Goal: Task Accomplishment & Management: Complete application form

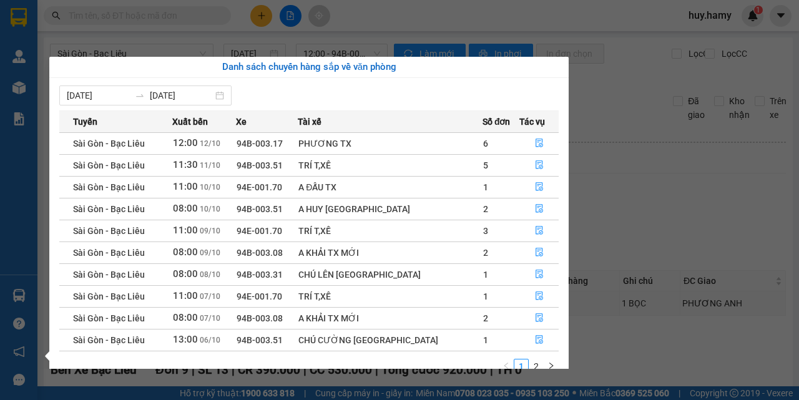
scroll to position [690, 0]
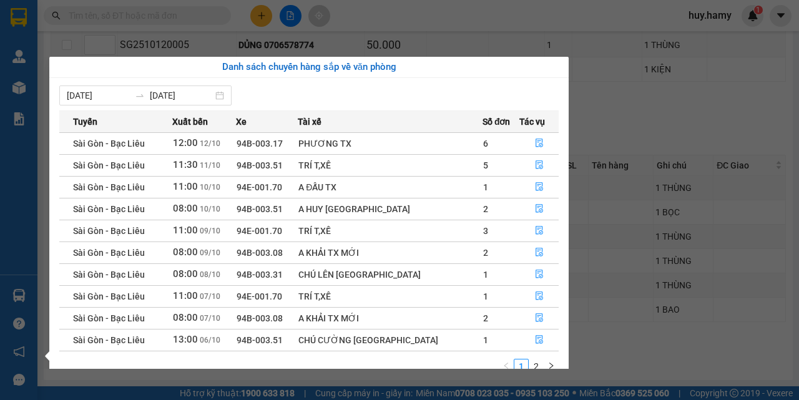
click at [13, 139] on div "Quản Lý Quản lý khách hàng mới Kho hàng mới Báo cáo Báo cáo dòng tiền (nhà xe) …" at bounding box center [18, 200] width 37 height 400
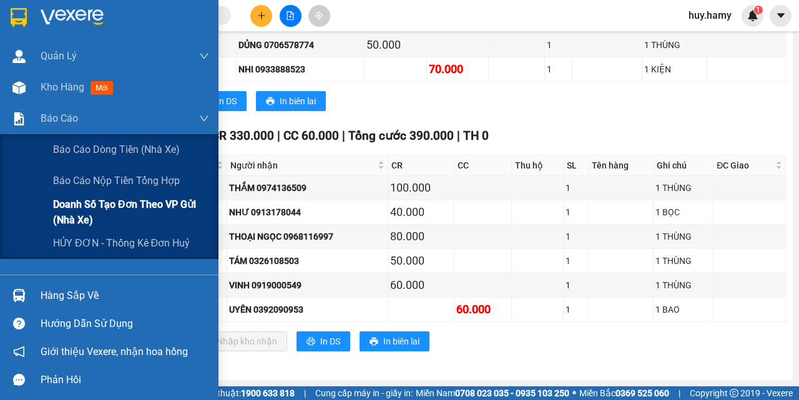
click at [96, 203] on span "Doanh số tạo đơn theo VP gửi (nhà xe)" at bounding box center [131, 212] width 156 height 31
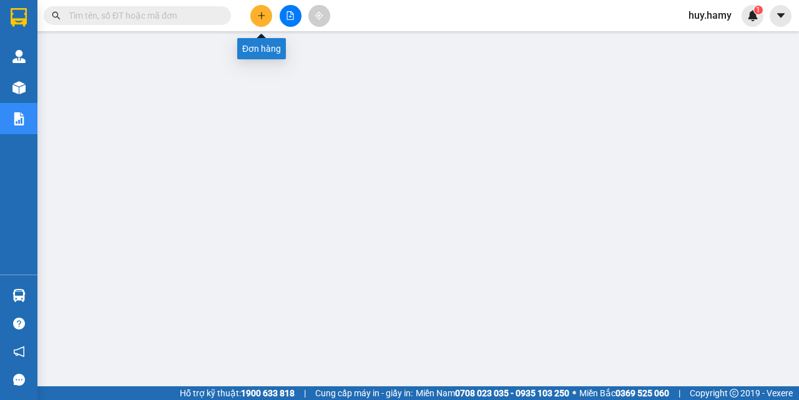
click at [265, 20] on button at bounding box center [261, 16] width 22 height 22
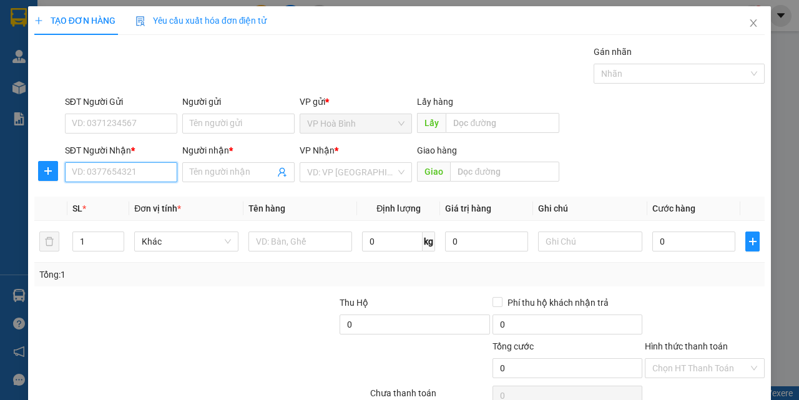
click at [115, 172] on input "SĐT Người Nhận *" at bounding box center [121, 172] width 112 height 20
click at [89, 200] on div "0974045401 - DƯƠNG" at bounding box center [120, 197] width 96 height 14
type input "0974045401"
type input "DƯƠNG"
type input "60.000"
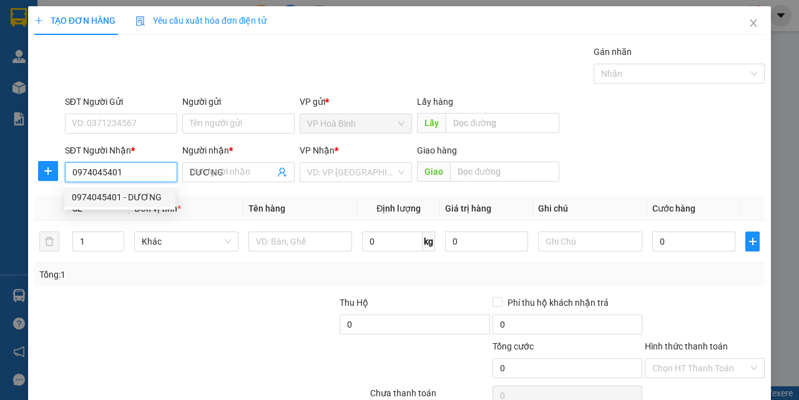
type input "60.000"
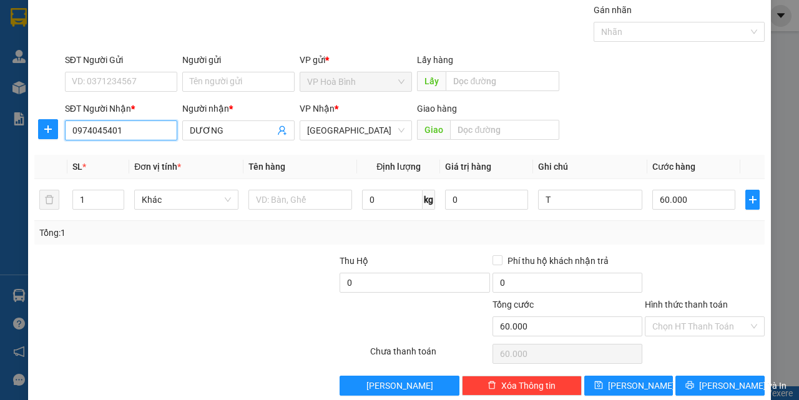
scroll to position [62, 0]
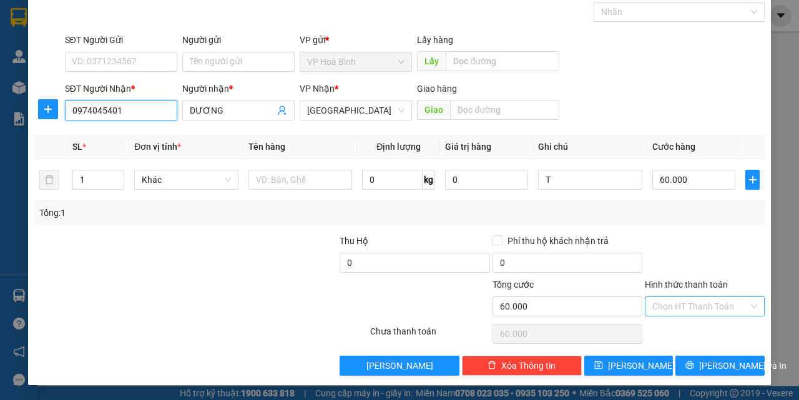
type input "0974045401"
click at [700, 300] on input "Hình thức thanh toán" at bounding box center [700, 306] width 96 height 19
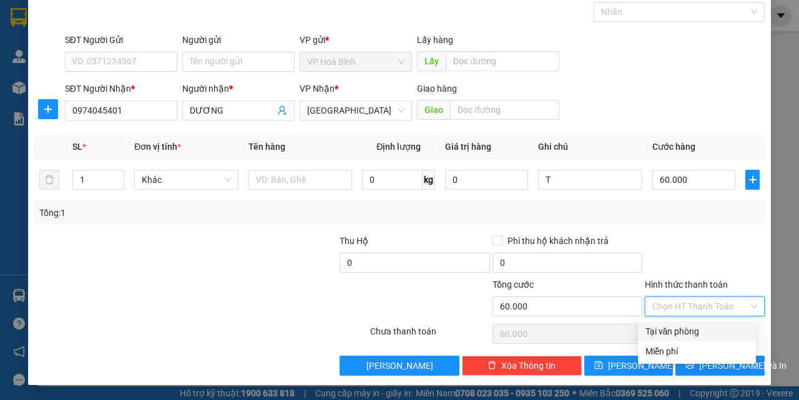
click at [691, 329] on div "Tại văn phòng" at bounding box center [696, 332] width 103 height 14
type input "0"
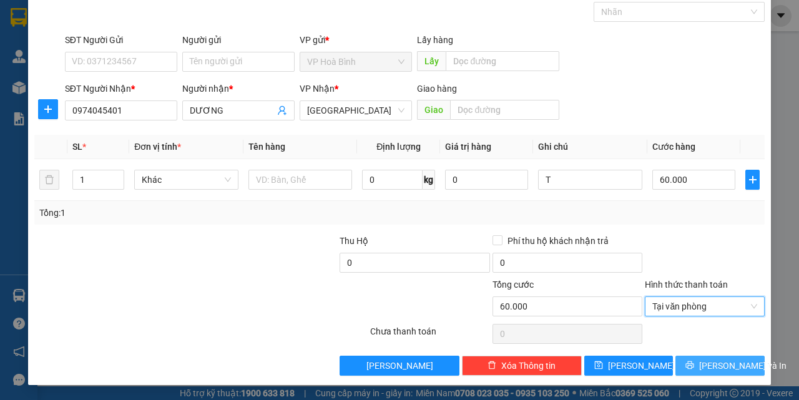
click at [710, 364] on span "[PERSON_NAME] và In" at bounding box center [742, 366] width 87 height 14
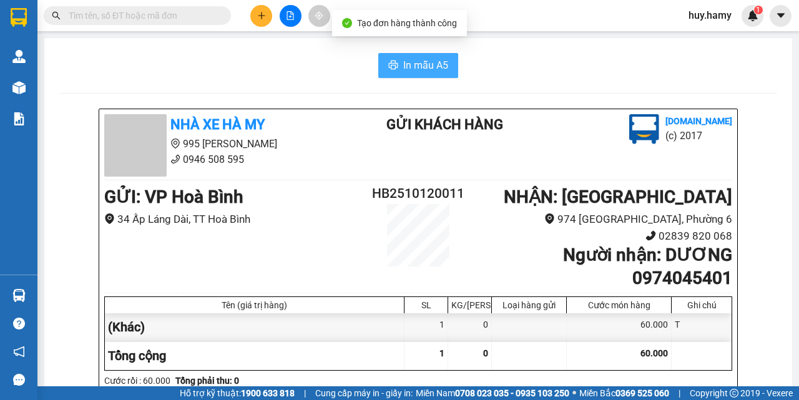
click at [396, 66] on button "In mẫu A5" at bounding box center [418, 65] width 80 height 25
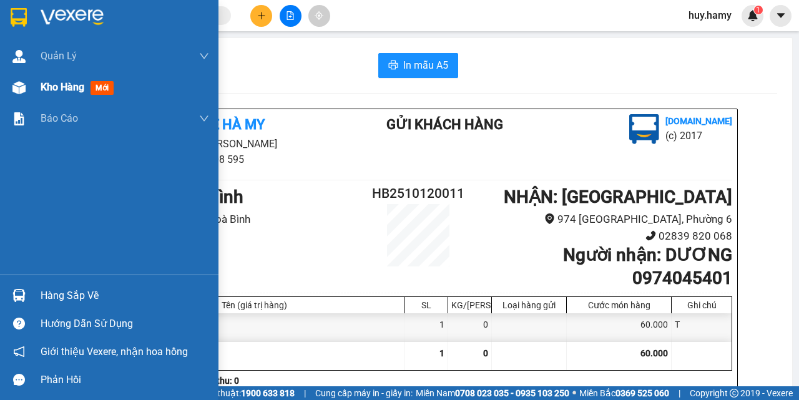
click at [60, 85] on span "Kho hàng" at bounding box center [63, 87] width 44 height 12
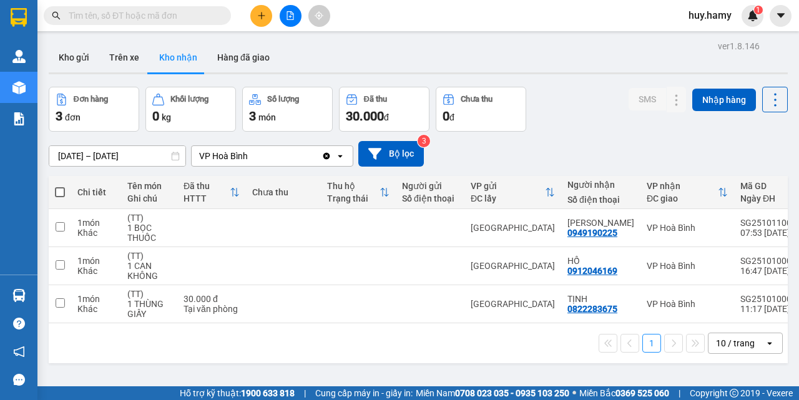
click at [266, 15] on button at bounding box center [261, 16] width 22 height 22
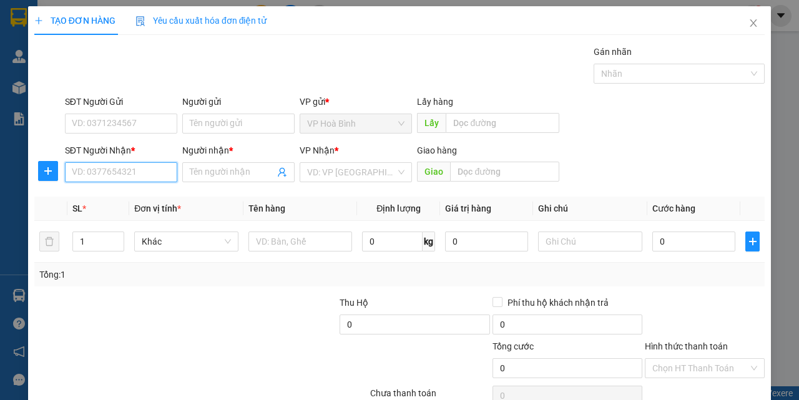
click at [99, 180] on input "SĐT Người Nhận *" at bounding box center [121, 172] width 112 height 20
type input "0917119951"
click at [92, 201] on div "0917119951 - CÚC" at bounding box center [120, 197] width 96 height 14
type input "CÚC"
type input "40.000"
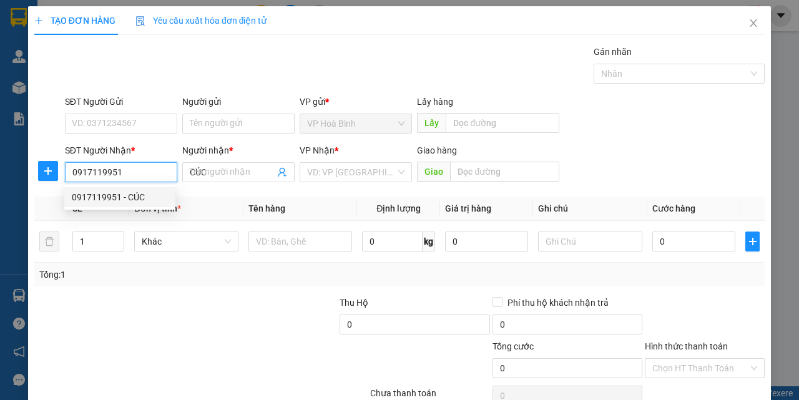
type input "40.000"
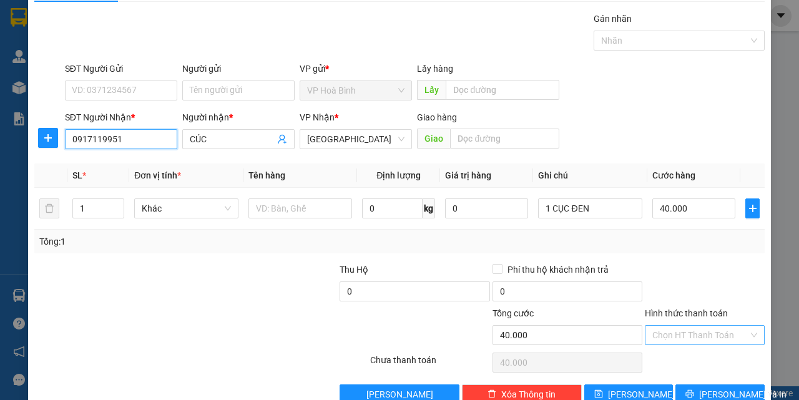
scroll to position [62, 0]
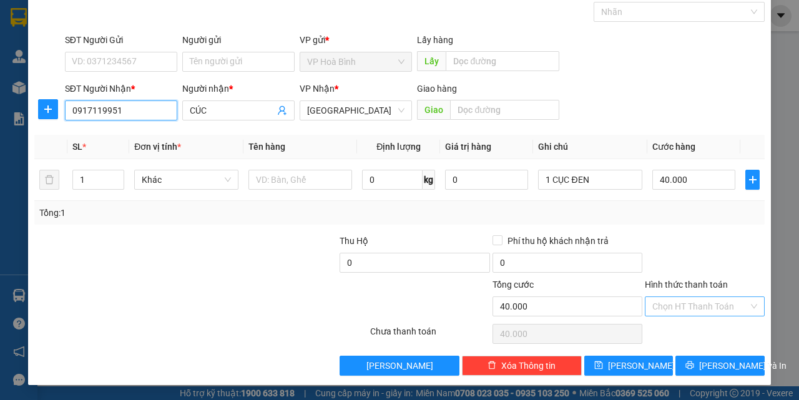
type input "0917119951"
click at [706, 308] on input "Hình thức thanh toán" at bounding box center [700, 306] width 96 height 19
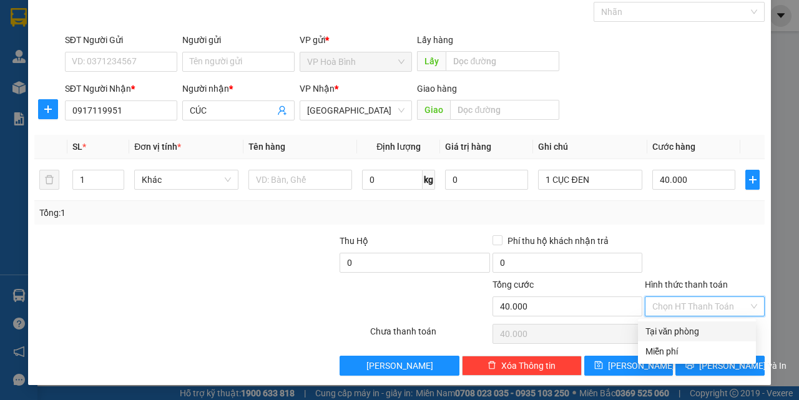
click at [694, 329] on div "Tại văn phòng" at bounding box center [696, 332] width 103 height 14
type input "0"
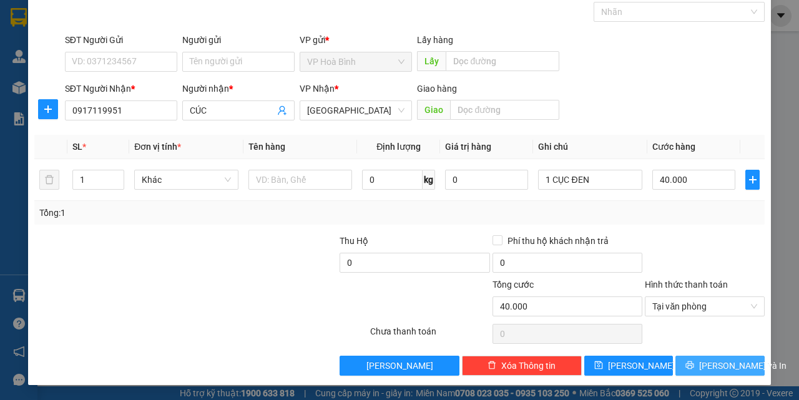
click at [696, 368] on button "[PERSON_NAME] và In" at bounding box center [719, 366] width 89 height 20
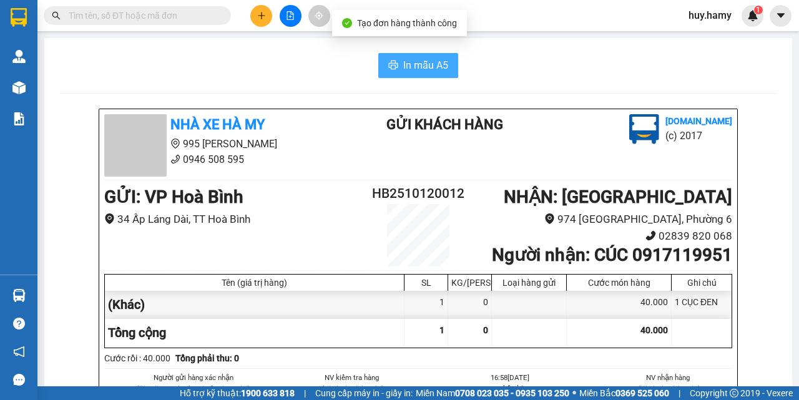
click at [403, 63] on span "In mẫu A5" at bounding box center [425, 65] width 45 height 16
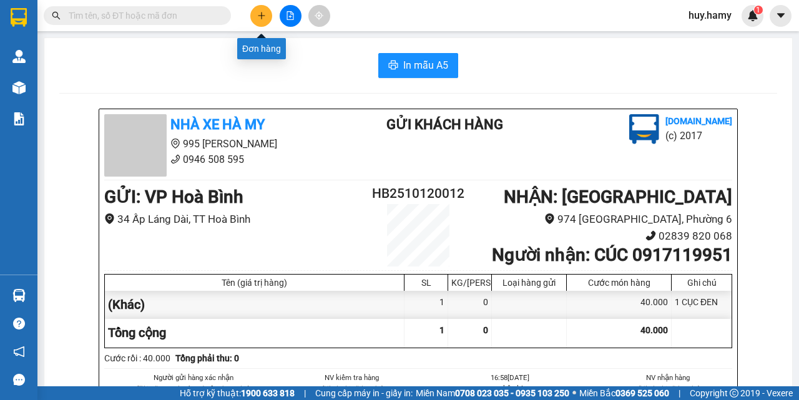
click at [255, 17] on button at bounding box center [261, 16] width 22 height 22
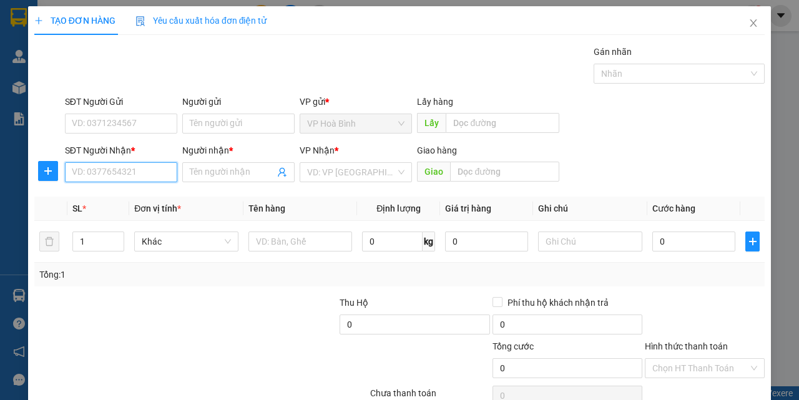
click at [110, 178] on input "SĐT Người Nhận *" at bounding box center [121, 172] width 112 height 20
type input "0703193343"
click at [109, 193] on div "0703193343 - NGỌC" at bounding box center [120, 197] width 96 height 14
type input "NGỌC"
type input "50.000"
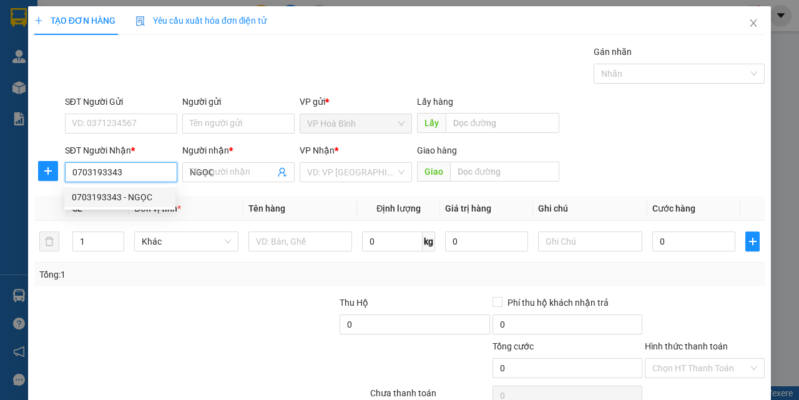
type input "50.000"
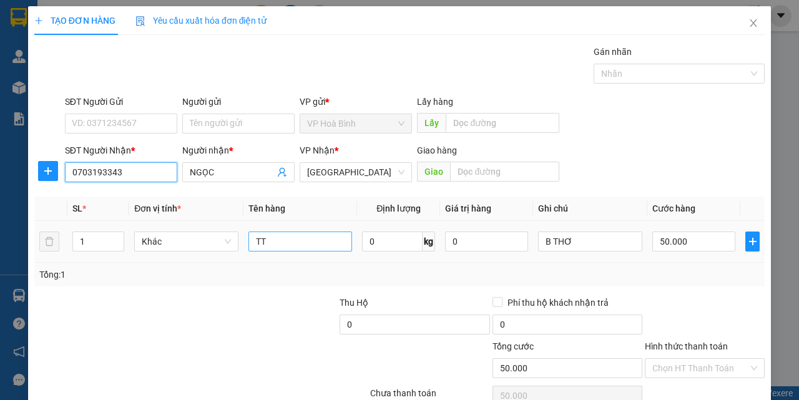
type input "0703193343"
click at [281, 240] on input "TT" at bounding box center [300, 242] width 104 height 20
type input "T"
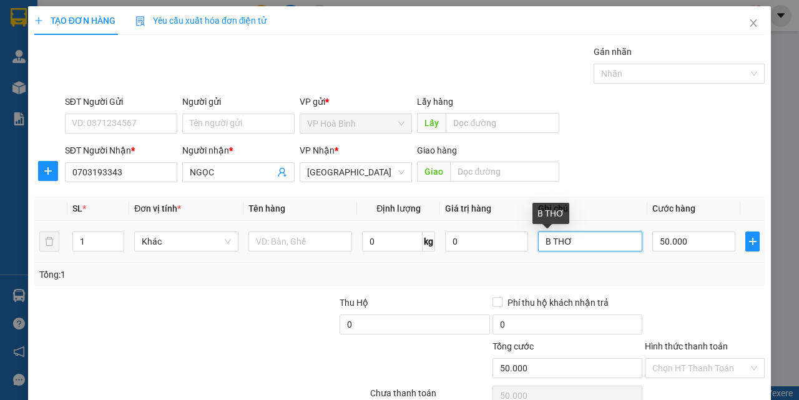
drag, startPoint x: 565, startPoint y: 241, endPoint x: 544, endPoint y: 249, distance: 22.7
click at [544, 249] on input "B THƠ" at bounding box center [590, 242] width 104 height 20
type input "B"
type input "T"
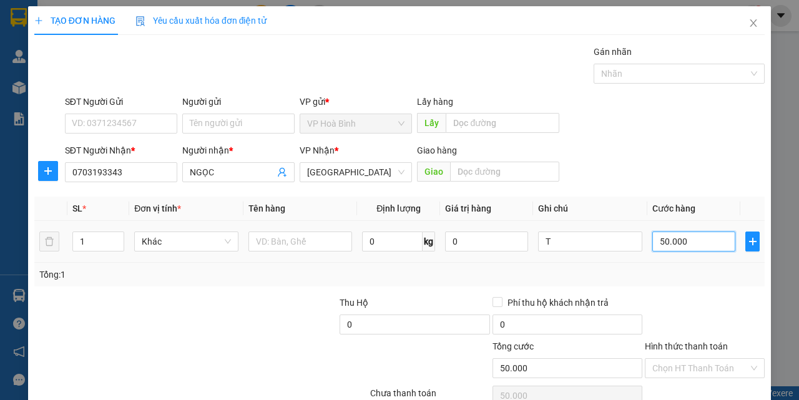
click at [675, 247] on input "50.000" at bounding box center [693, 242] width 83 height 20
type input "4"
type input "40"
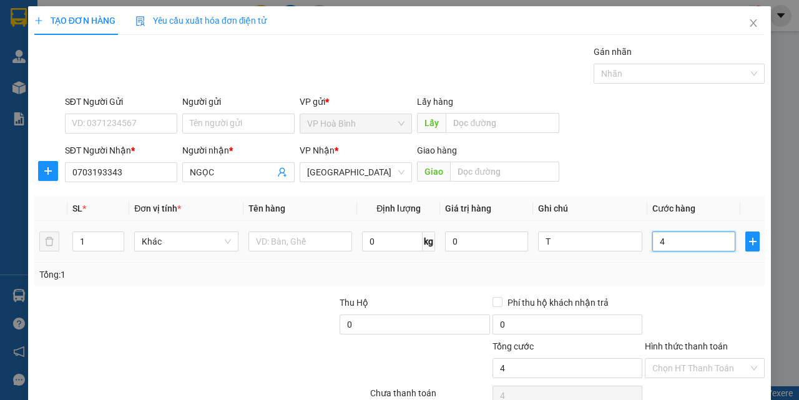
type input "40"
type input "400"
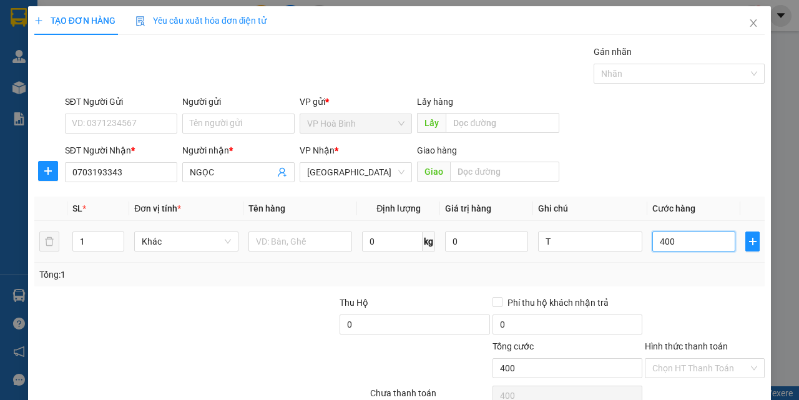
type input "4.000"
type input "40.000"
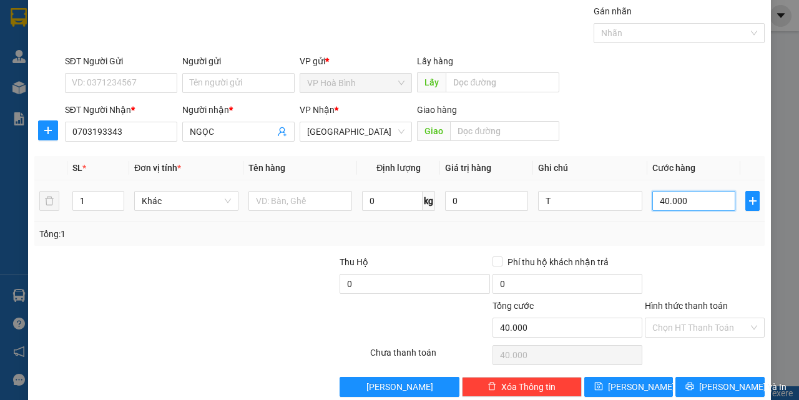
scroll to position [62, 0]
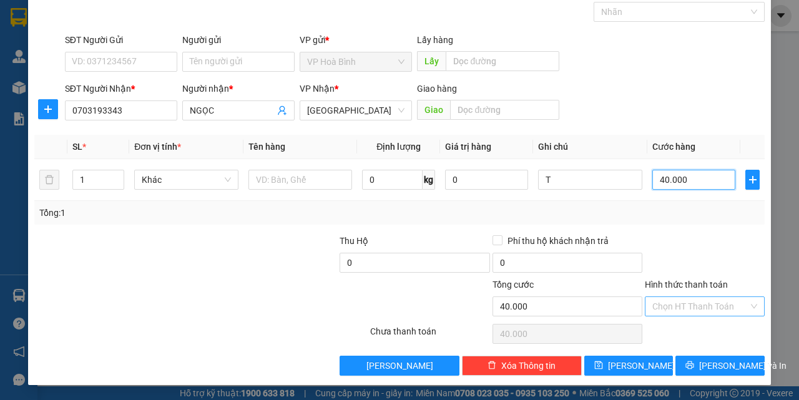
type input "40.000"
drag, startPoint x: 677, startPoint y: 299, endPoint x: 680, endPoint y: 331, distance: 32.5
click at [677, 300] on input "Hình thức thanh toán" at bounding box center [700, 306] width 96 height 19
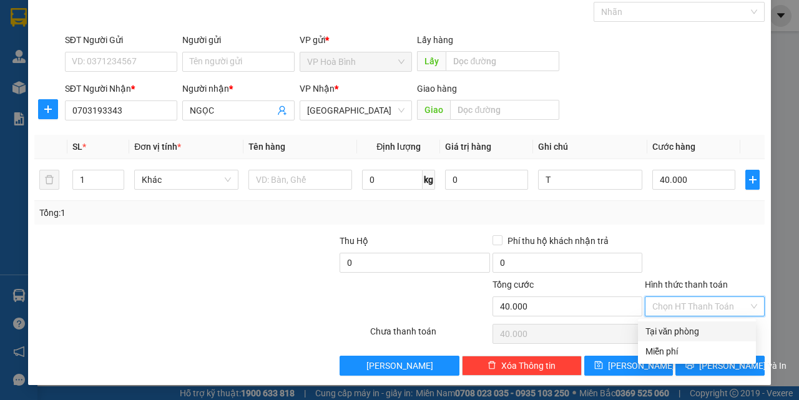
click at [680, 331] on div "Tại văn phòng" at bounding box center [696, 332] width 103 height 14
type input "0"
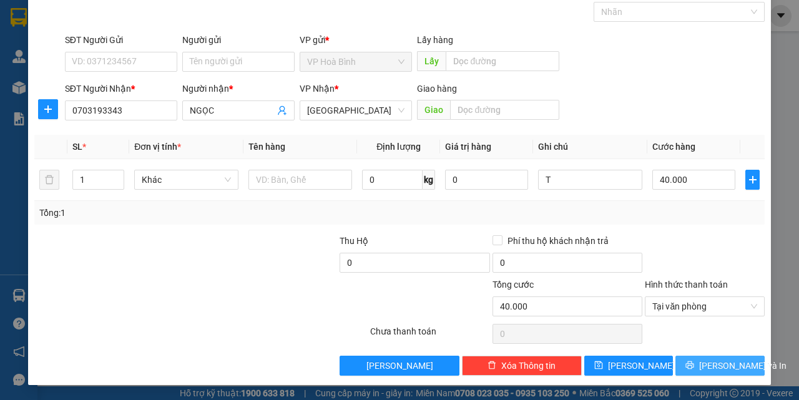
click at [710, 366] on span "[PERSON_NAME] và In" at bounding box center [742, 366] width 87 height 14
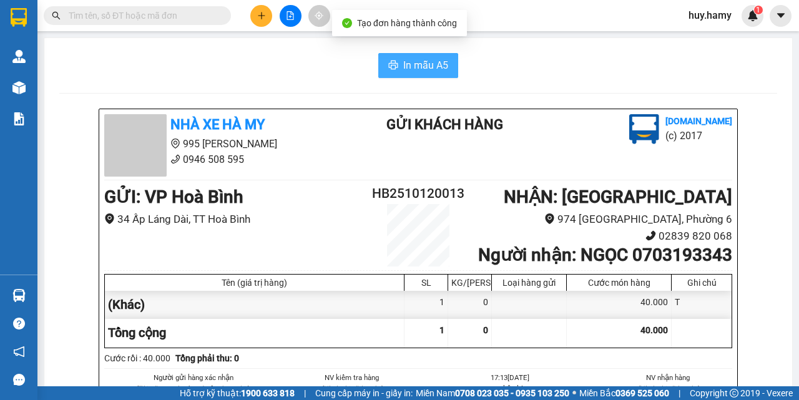
click at [417, 55] on button "In mẫu A5" at bounding box center [418, 65] width 80 height 25
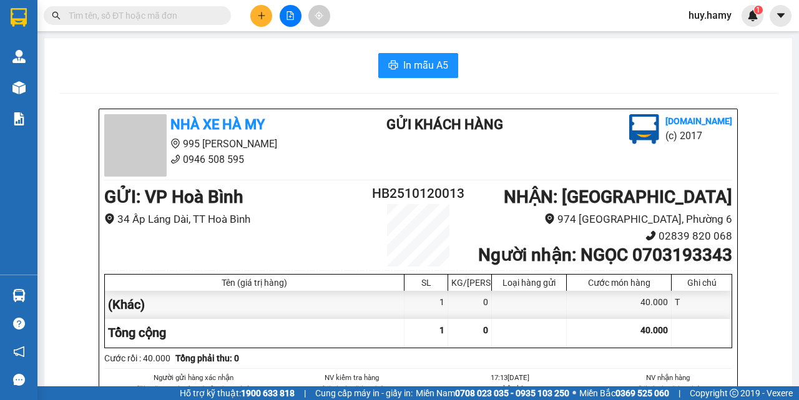
click at [256, 8] on button at bounding box center [261, 16] width 22 height 22
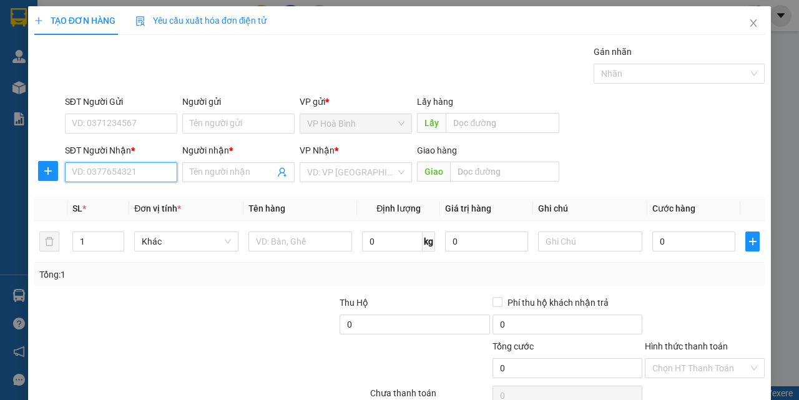
click at [97, 176] on input "SĐT Người Nhận *" at bounding box center [121, 172] width 112 height 20
click at [82, 197] on div "0819515067 - TRANG" at bounding box center [120, 197] width 96 height 14
type input "0819515067"
type input "TRANG"
type input "50.000"
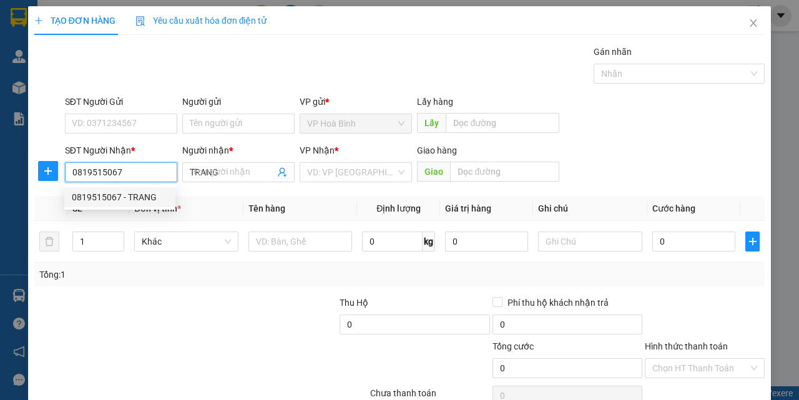
type input "50.000"
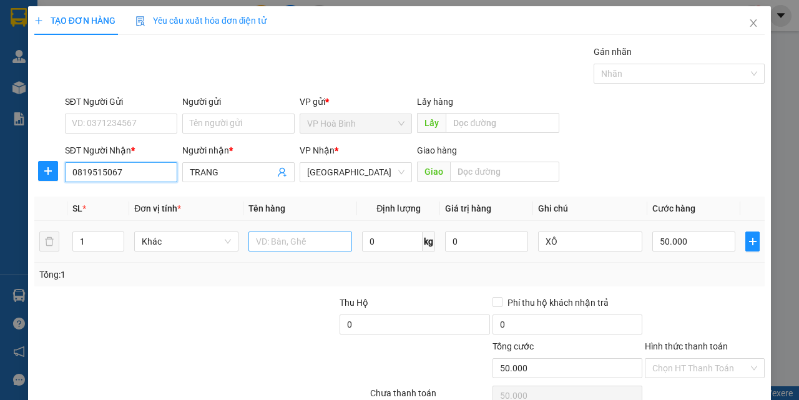
type input "0819515067"
click at [295, 235] on input "text" at bounding box center [300, 242] width 104 height 20
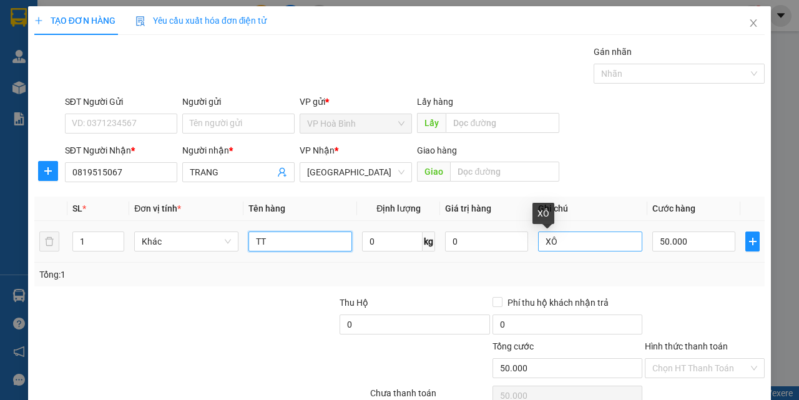
type input "TT"
drag, startPoint x: 556, startPoint y: 245, endPoint x: 464, endPoint y: 275, distance: 96.5
click at [464, 275] on div "SL * Đơn vị tính * Tên hàng Định lượng Giá trị hàng Ghi chú Cước hàng 1 Khác TT…" at bounding box center [399, 242] width 730 height 90
type input "BỌC"
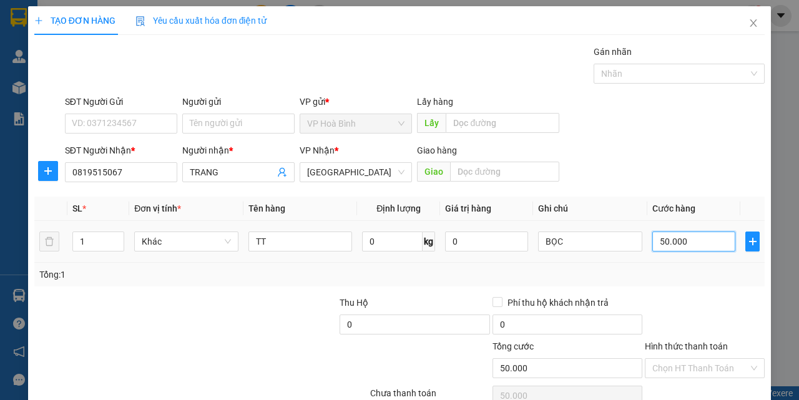
click at [669, 245] on input "50.000" at bounding box center [693, 242] width 83 height 20
type input "3"
type input "30"
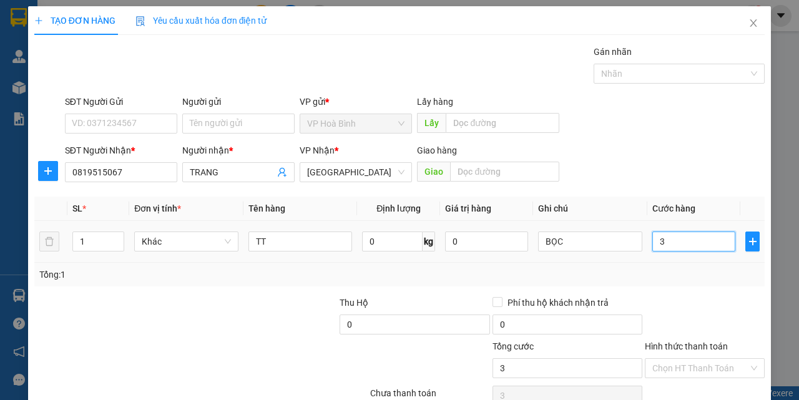
type input "30"
type input "300"
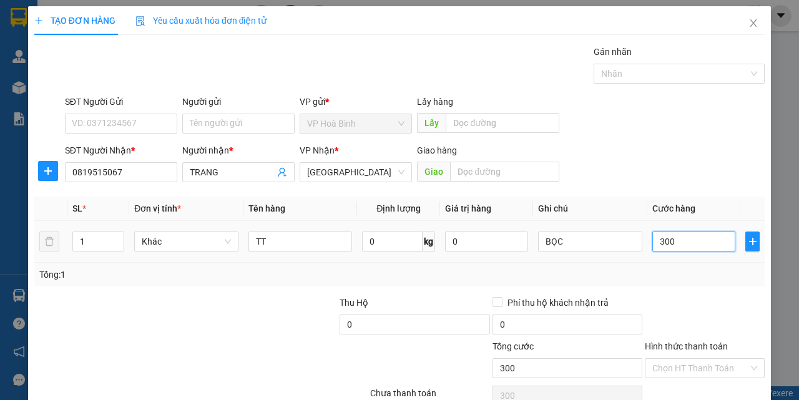
type input "3.000"
type input "30.000"
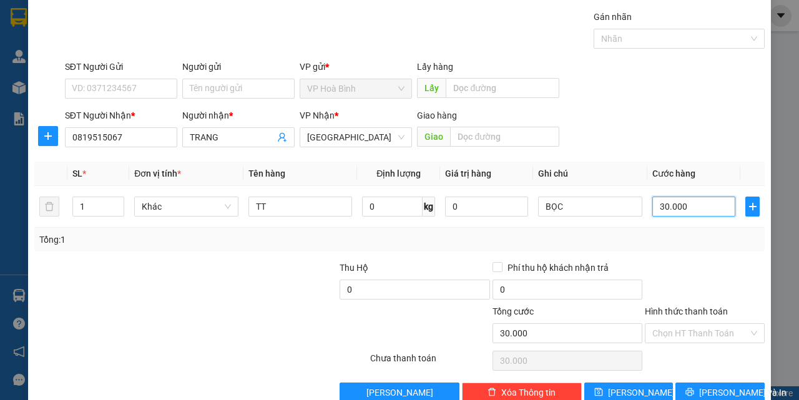
scroll to position [62, 0]
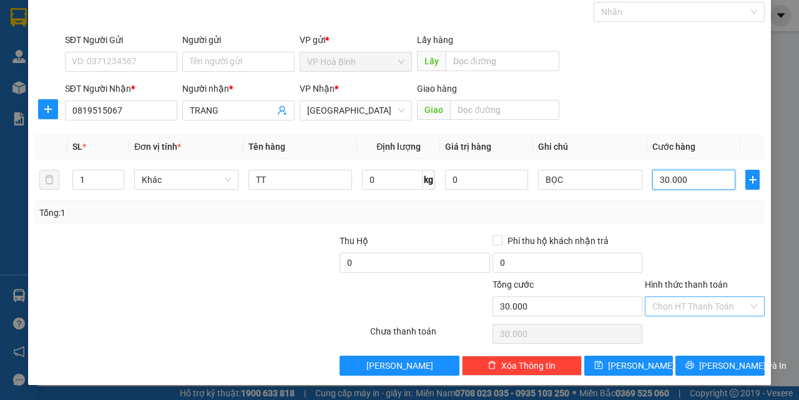
type input "30.000"
click at [720, 302] on input "Hình thức thanh toán" at bounding box center [700, 306] width 96 height 19
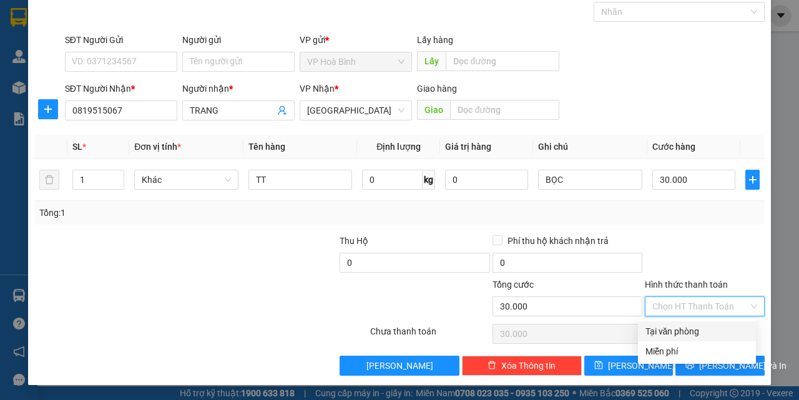
click at [693, 334] on div "Tại văn phòng" at bounding box center [696, 332] width 103 height 14
type input "0"
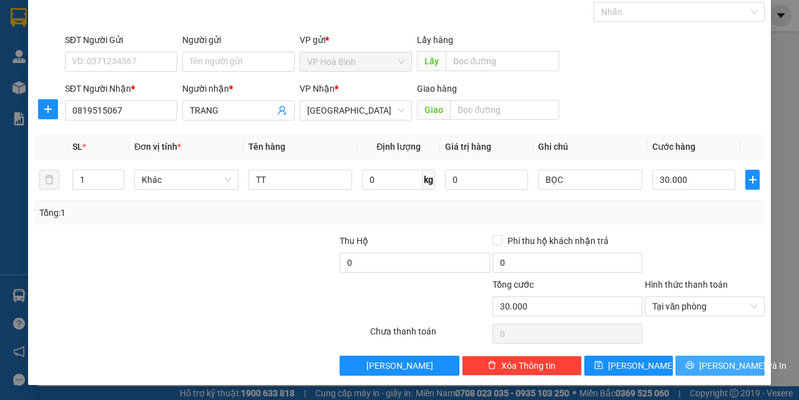
click at [696, 357] on button "[PERSON_NAME] và In" at bounding box center [719, 366] width 89 height 20
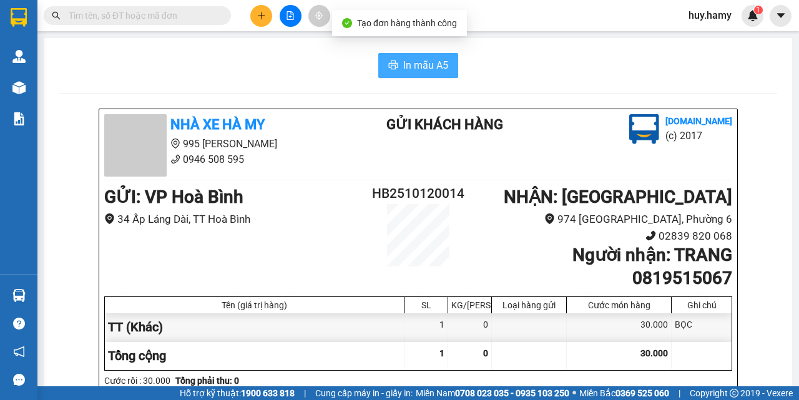
click at [417, 66] on span "In mẫu A5" at bounding box center [425, 65] width 45 height 16
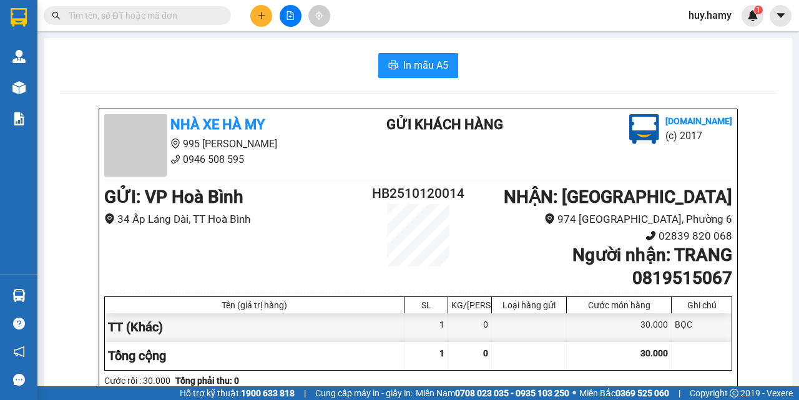
click at [254, 21] on button at bounding box center [261, 16] width 22 height 22
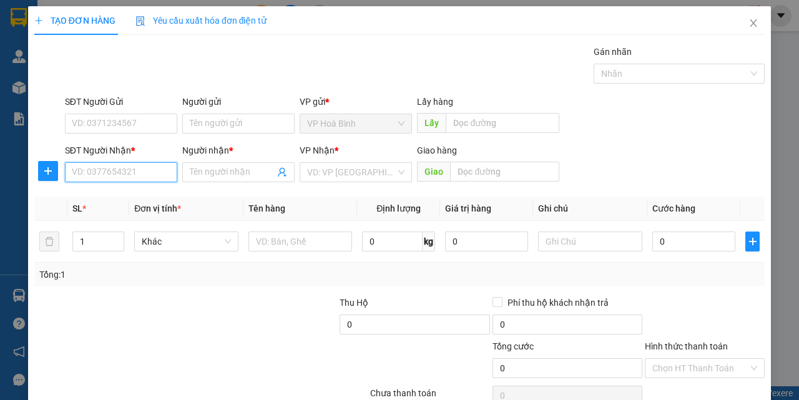
click at [116, 179] on input "SĐT Người Nhận *" at bounding box center [121, 172] width 112 height 20
click at [114, 179] on input "SĐT Người Nhận *" at bounding box center [121, 172] width 112 height 20
type input "0904454550"
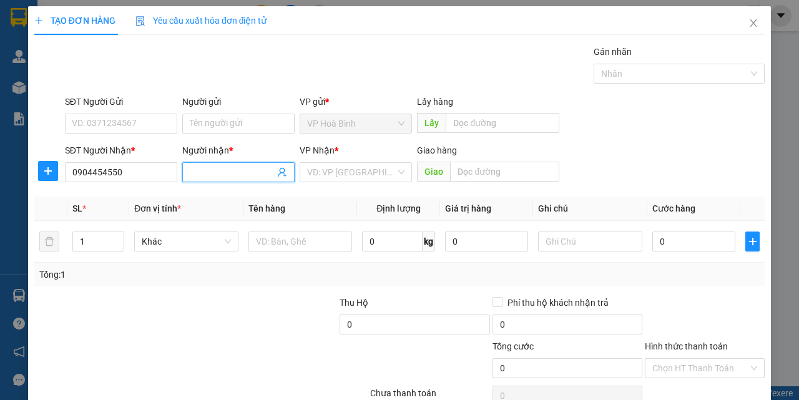
click at [190, 175] on input "Người nhận *" at bounding box center [232, 172] width 85 height 14
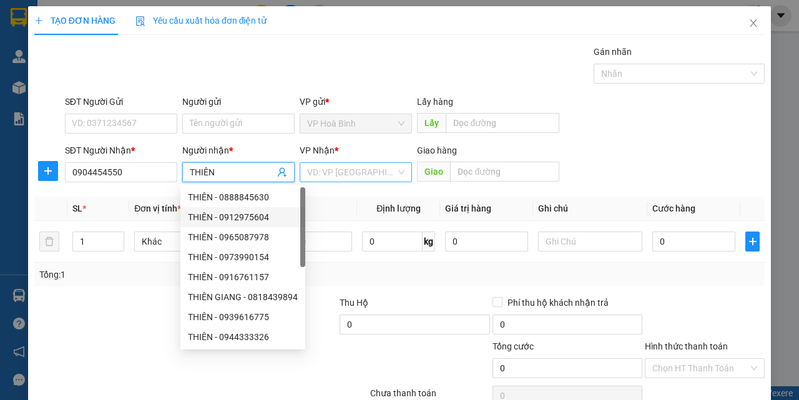
type input "THIÊN"
click at [326, 168] on input "search" at bounding box center [351, 172] width 89 height 19
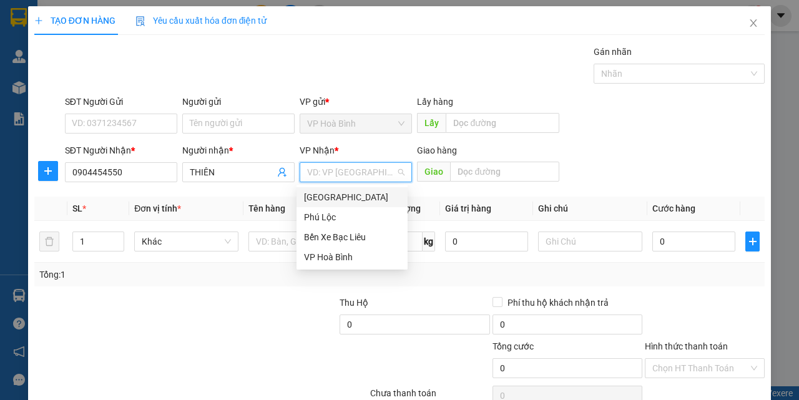
click at [341, 195] on div "[GEOGRAPHIC_DATA]" at bounding box center [352, 197] width 96 height 14
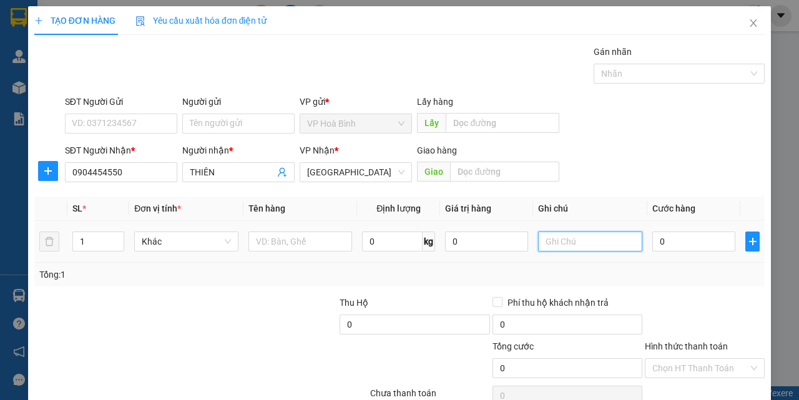
click at [585, 244] on input "text" at bounding box center [590, 242] width 104 height 20
type input "T GIAO"
click at [655, 237] on input "0" at bounding box center [693, 242] width 83 height 20
type input "5"
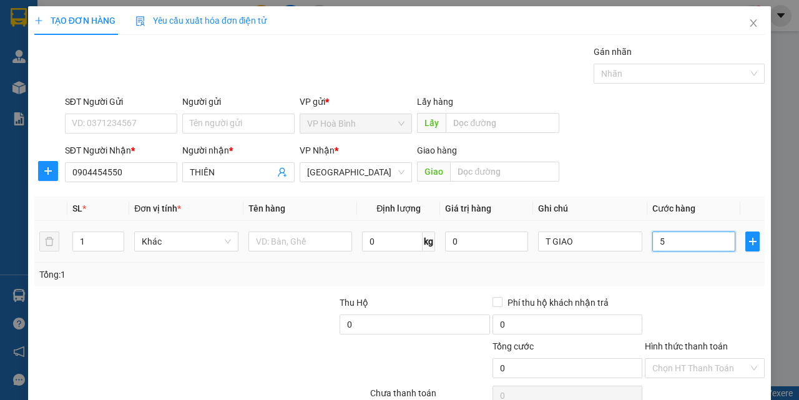
type input "5"
type input "50"
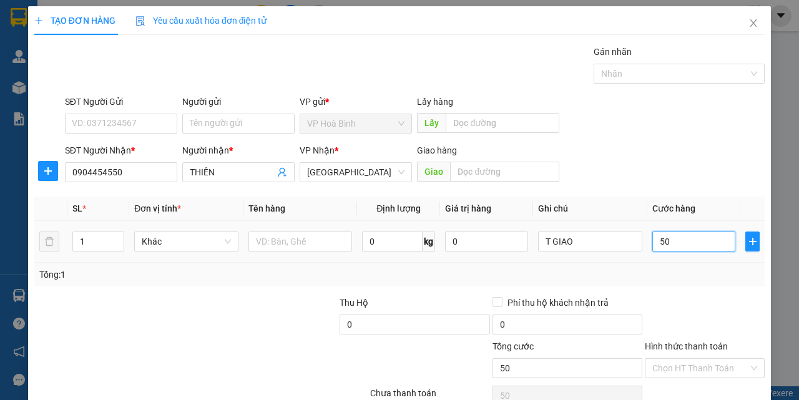
type input "500"
type input "5.000"
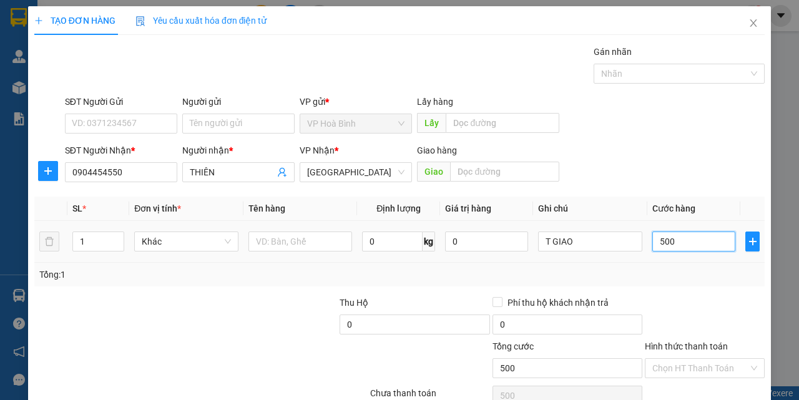
type input "5.000"
type input "50.000"
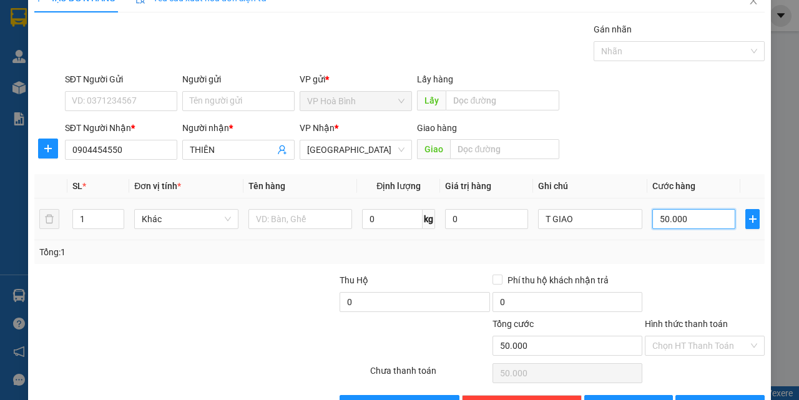
scroll to position [62, 0]
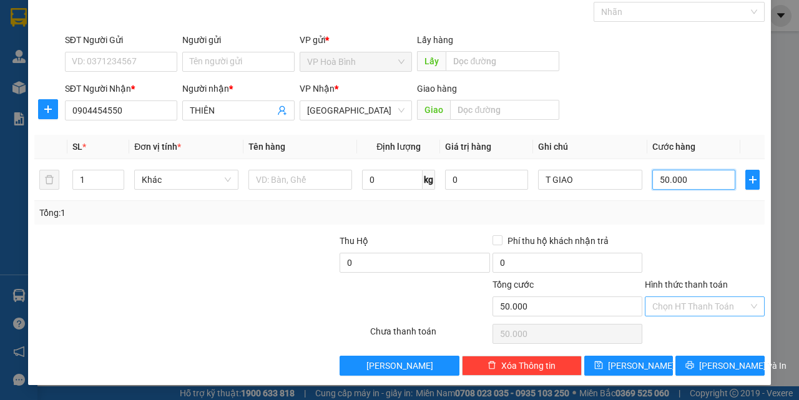
type input "50.000"
click at [687, 300] on input "Hình thức thanh toán" at bounding box center [700, 306] width 96 height 19
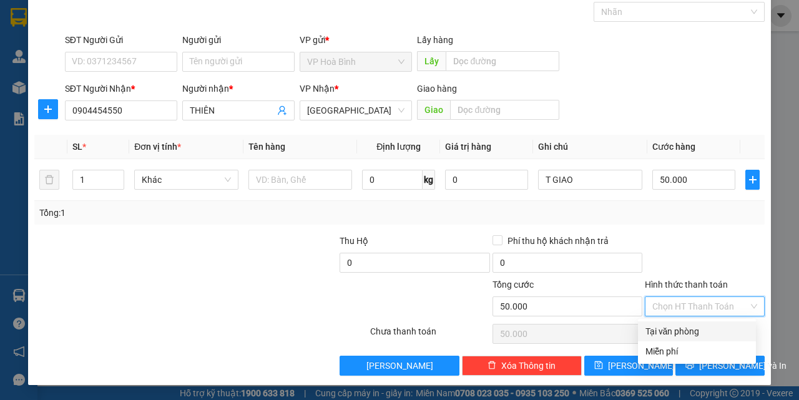
click at [688, 337] on div "Tại văn phòng" at bounding box center [696, 332] width 103 height 14
type input "0"
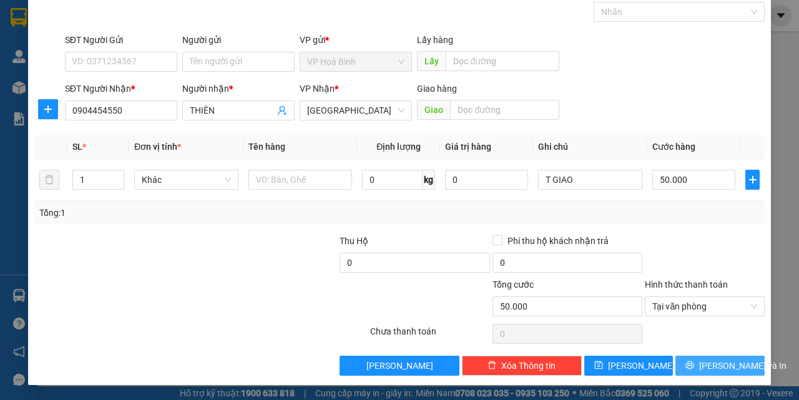
click at [703, 361] on span "[PERSON_NAME] và In" at bounding box center [742, 366] width 87 height 14
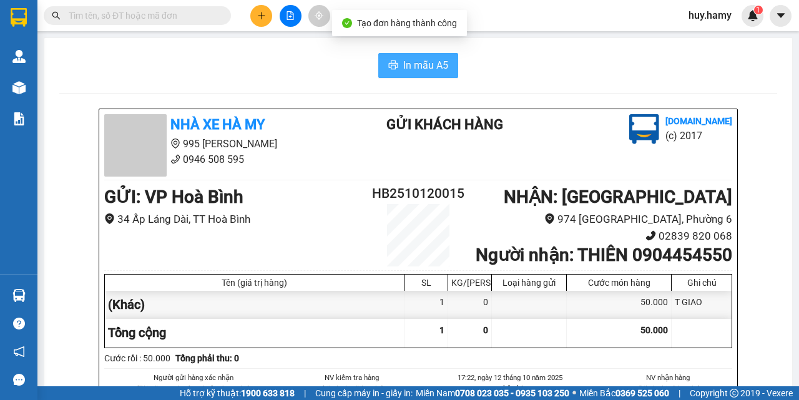
click at [389, 66] on icon "printer" at bounding box center [393, 65] width 9 height 9
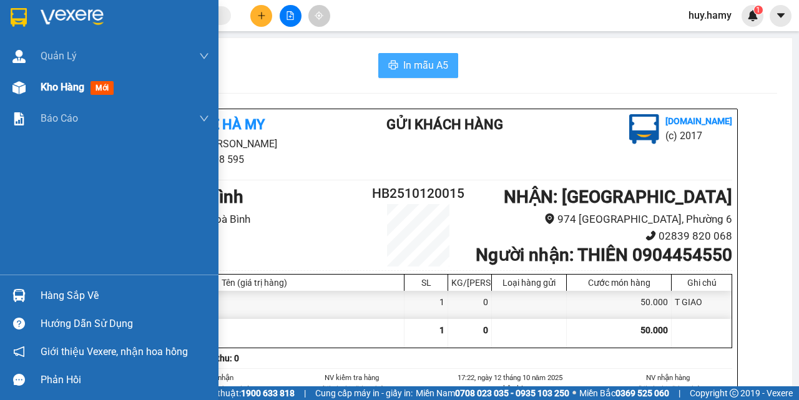
click at [61, 81] on span "Kho hàng" at bounding box center [63, 87] width 44 height 12
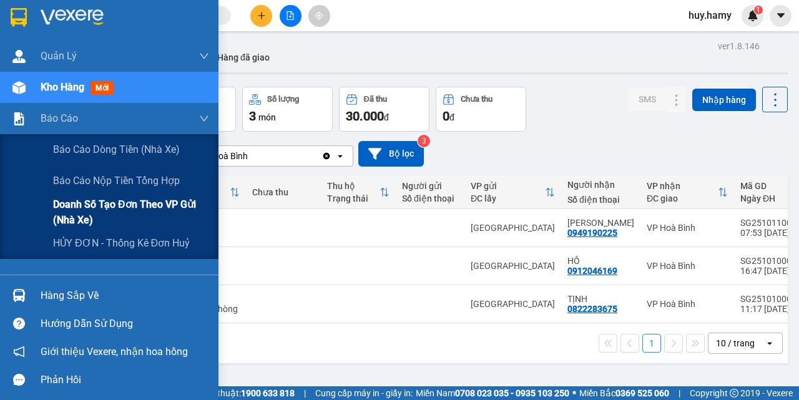
click at [122, 202] on span "Doanh số tạo đơn theo VP gửi (nhà xe)" at bounding box center [131, 212] width 156 height 31
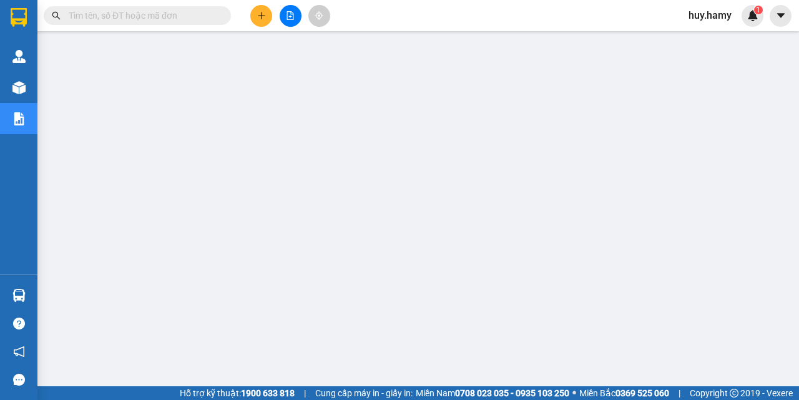
click at [258, 12] on icon "plus" at bounding box center [261, 15] width 9 height 9
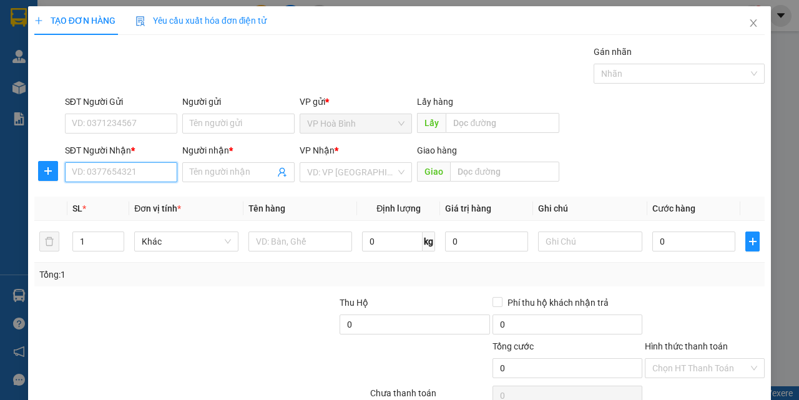
click at [98, 167] on input "SĐT Người Nhận *" at bounding box center [121, 172] width 112 height 20
click at [107, 197] on div "0941540510 - HUY" at bounding box center [120, 197] width 96 height 14
type input "0941540510"
type input "HUY"
type input "70.000"
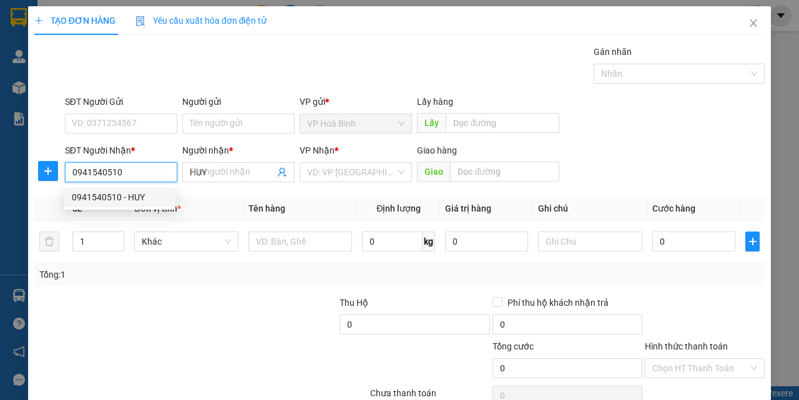
type input "70.000"
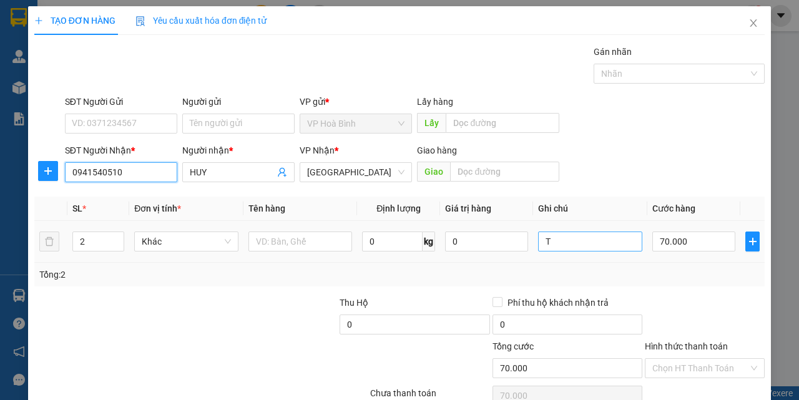
type input "0941540510"
click at [538, 242] on input "T" at bounding box center [590, 242] width 104 height 20
click at [578, 244] on input "1T" at bounding box center [590, 242] width 104 height 20
type input "1T + 1B"
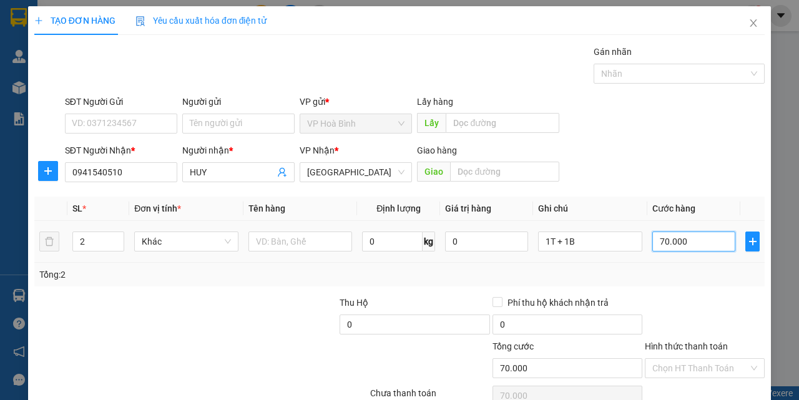
click at [683, 244] on input "70.000" at bounding box center [693, 242] width 83 height 20
type input "1"
type input "10"
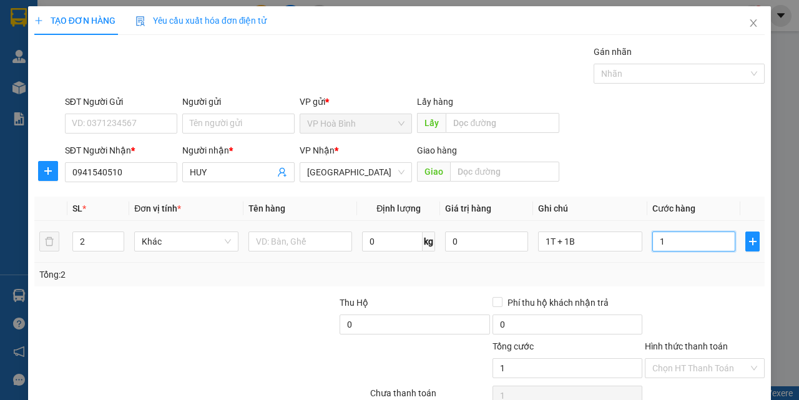
type input "10"
type input "100"
type input "1.000"
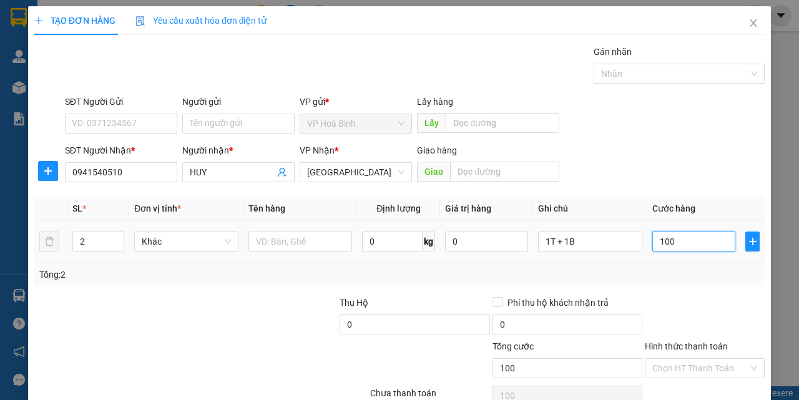
type input "1.000"
type input "10.000"
type input "100.000"
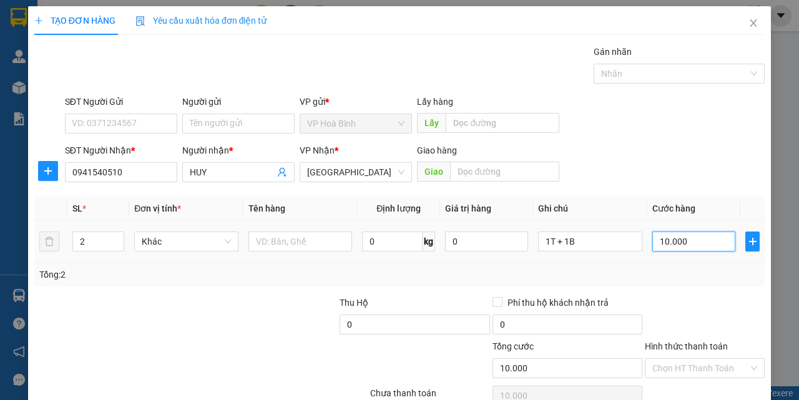
type input "100.000"
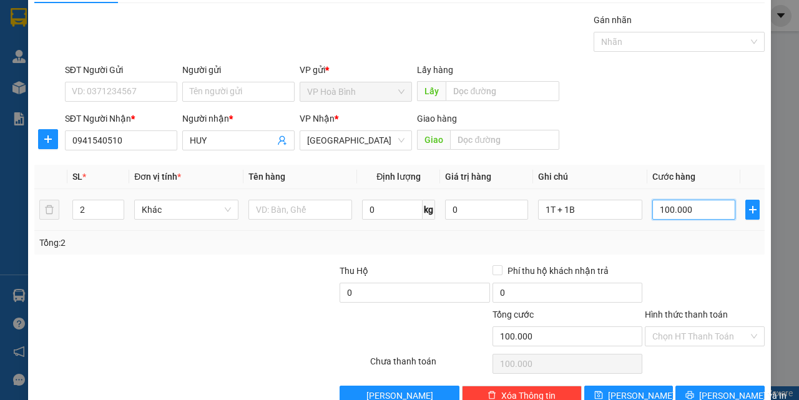
scroll to position [62, 0]
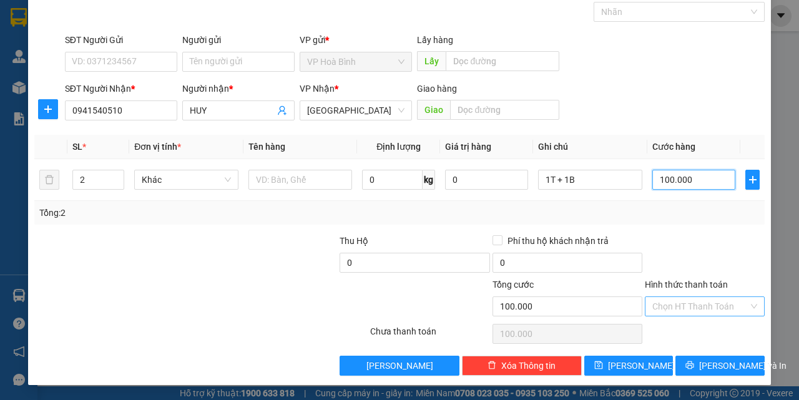
type input "100.000"
click at [688, 297] on input "Hình thức thanh toán" at bounding box center [700, 306] width 96 height 19
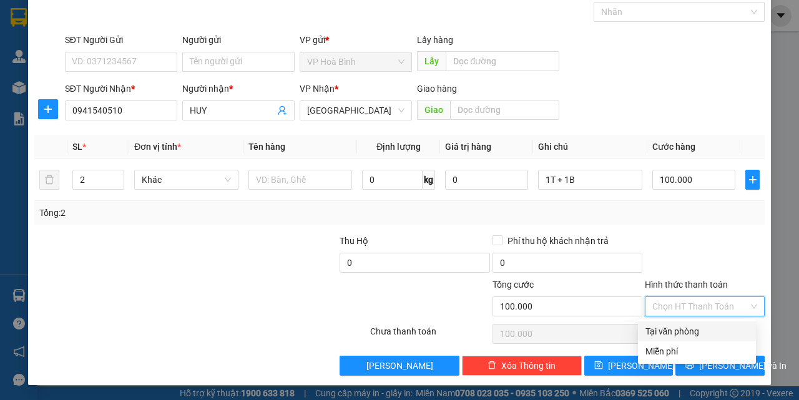
click at [690, 328] on div "Tại văn phòng" at bounding box center [696, 332] width 103 height 14
type input "0"
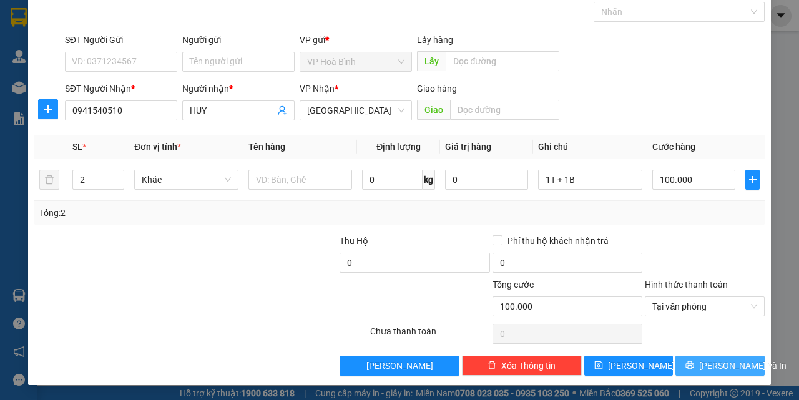
click at [698, 365] on button "[PERSON_NAME] và In" at bounding box center [719, 366] width 89 height 20
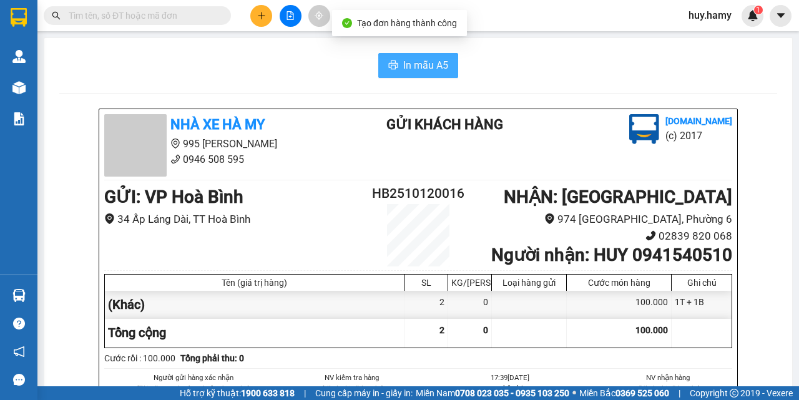
click at [403, 67] on span "In mẫu A5" at bounding box center [425, 65] width 45 height 16
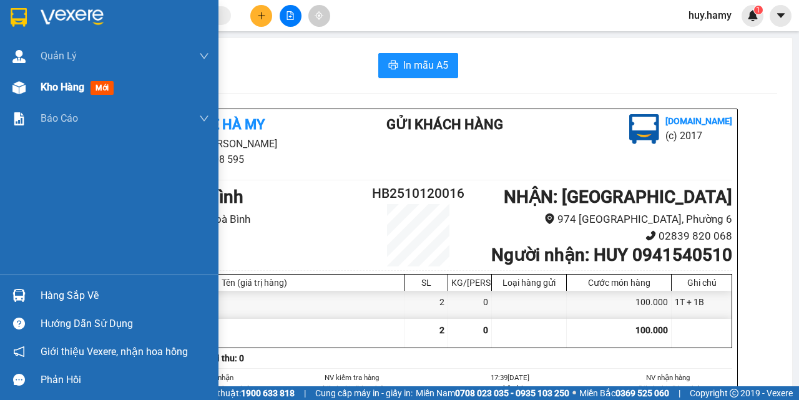
click at [49, 92] on span "Kho hàng" at bounding box center [63, 87] width 44 height 12
